Goal: Check status: Check status

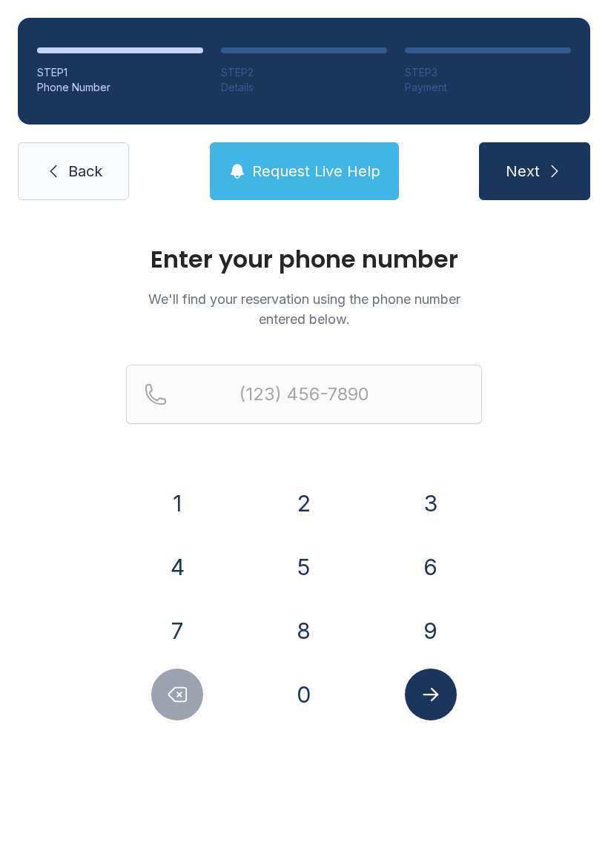
click at [308, 500] on button "2" at bounding box center [304, 503] width 52 height 52
click at [448, 496] on button "3" at bounding box center [431, 503] width 52 height 52
click at [434, 636] on button "9" at bounding box center [431, 631] width 52 height 52
click at [319, 636] on button "8" at bounding box center [304, 631] width 52 height 52
click at [313, 500] on button "2" at bounding box center [304, 503] width 52 height 52
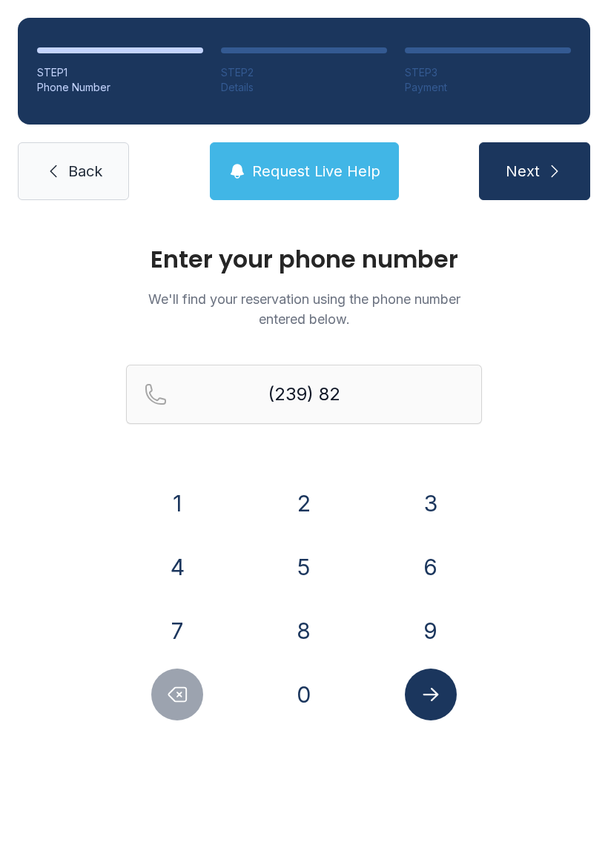
click at [316, 568] on button "5" at bounding box center [304, 567] width 52 height 52
click at [313, 698] on button "0" at bounding box center [304, 694] width 52 height 52
click at [308, 697] on button "0" at bounding box center [304, 694] width 52 height 52
click at [190, 558] on button "4" at bounding box center [177, 567] width 52 height 52
click at [431, 565] on button "6" at bounding box center [431, 567] width 52 height 52
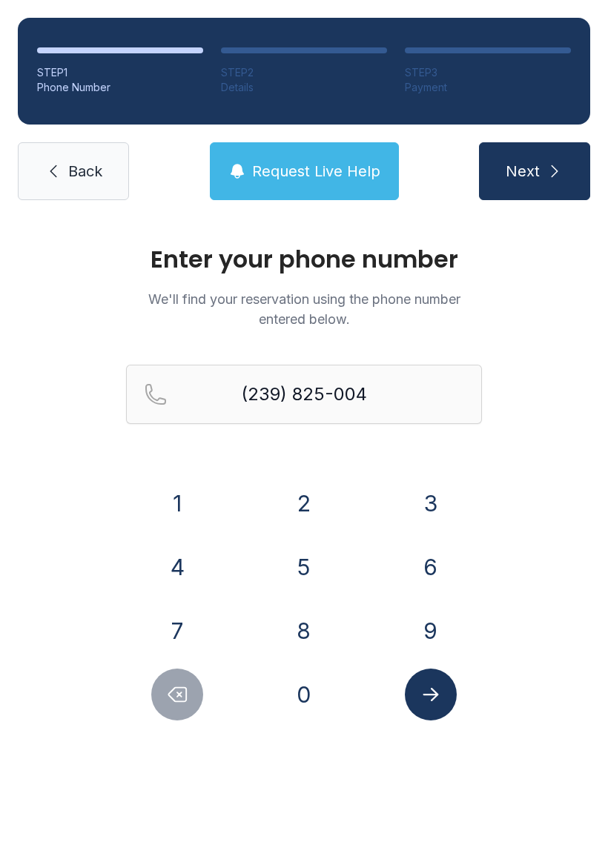
type input "[PHONE_NUMBER]"
click at [436, 700] on icon "Submit lookup form" at bounding box center [430, 694] width 22 height 22
